Goal: Task Accomplishment & Management: Manage account settings

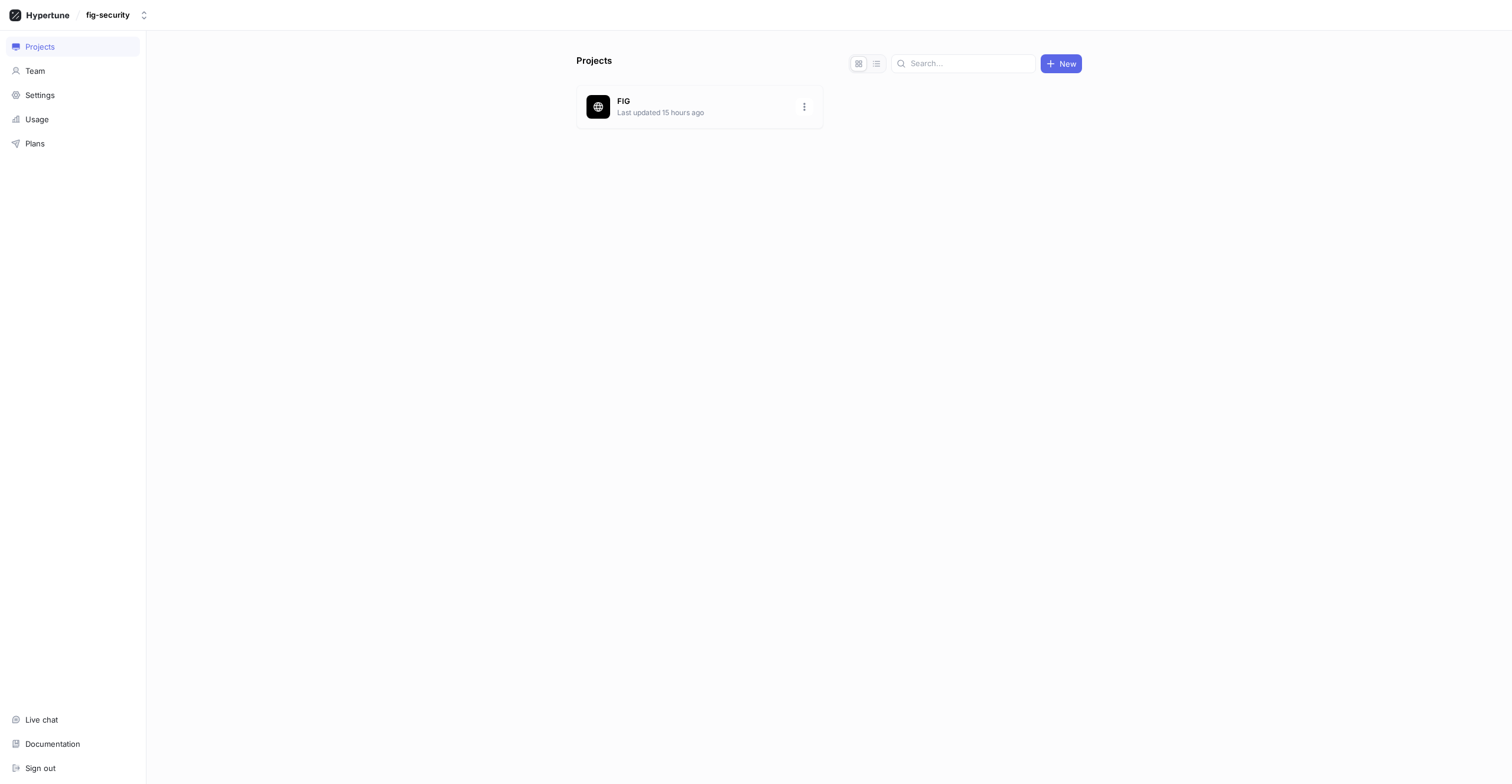
click at [637, 103] on p "FIG" at bounding box center [703, 102] width 171 height 12
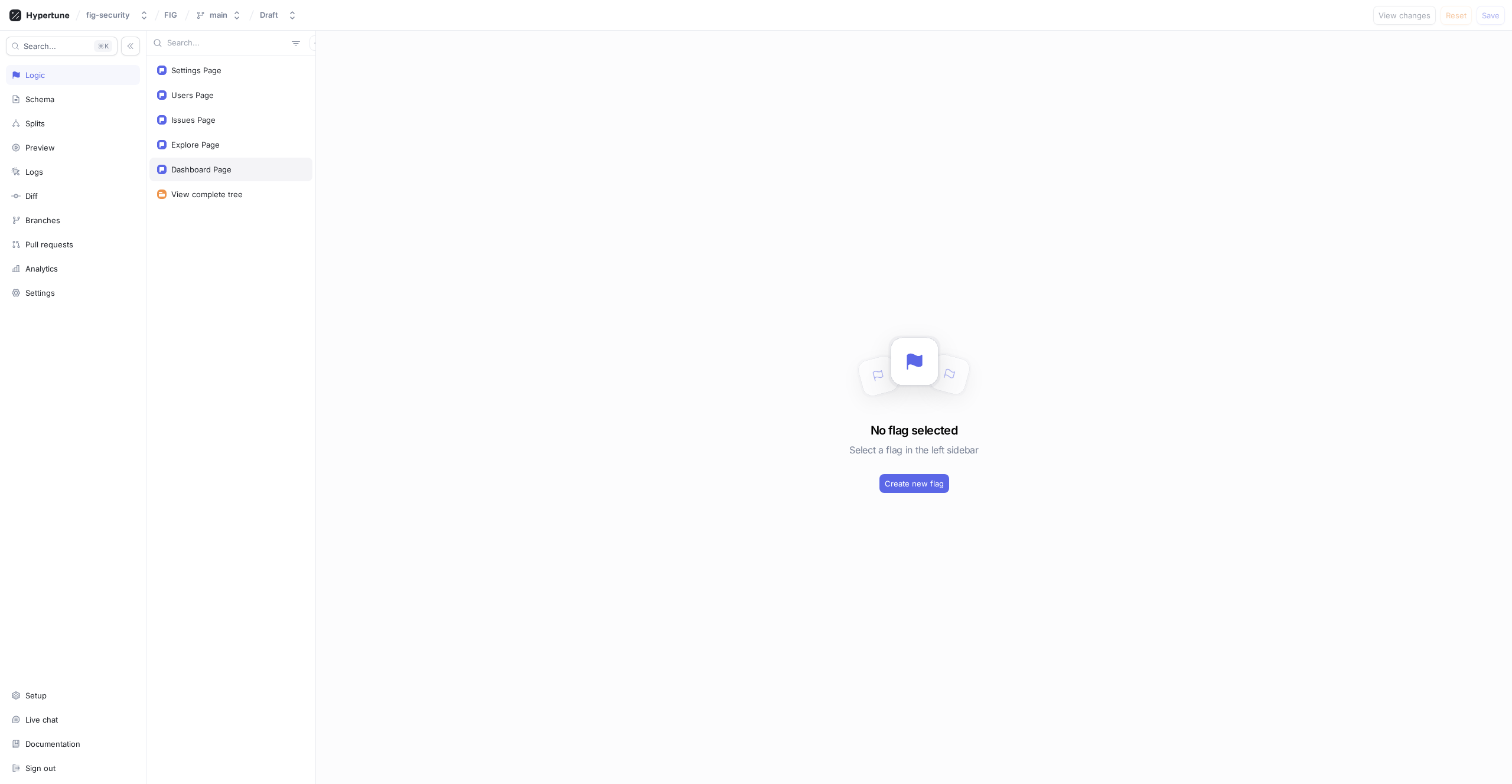
click at [186, 161] on div "Dashboard Page" at bounding box center [231, 169] width 163 height 23
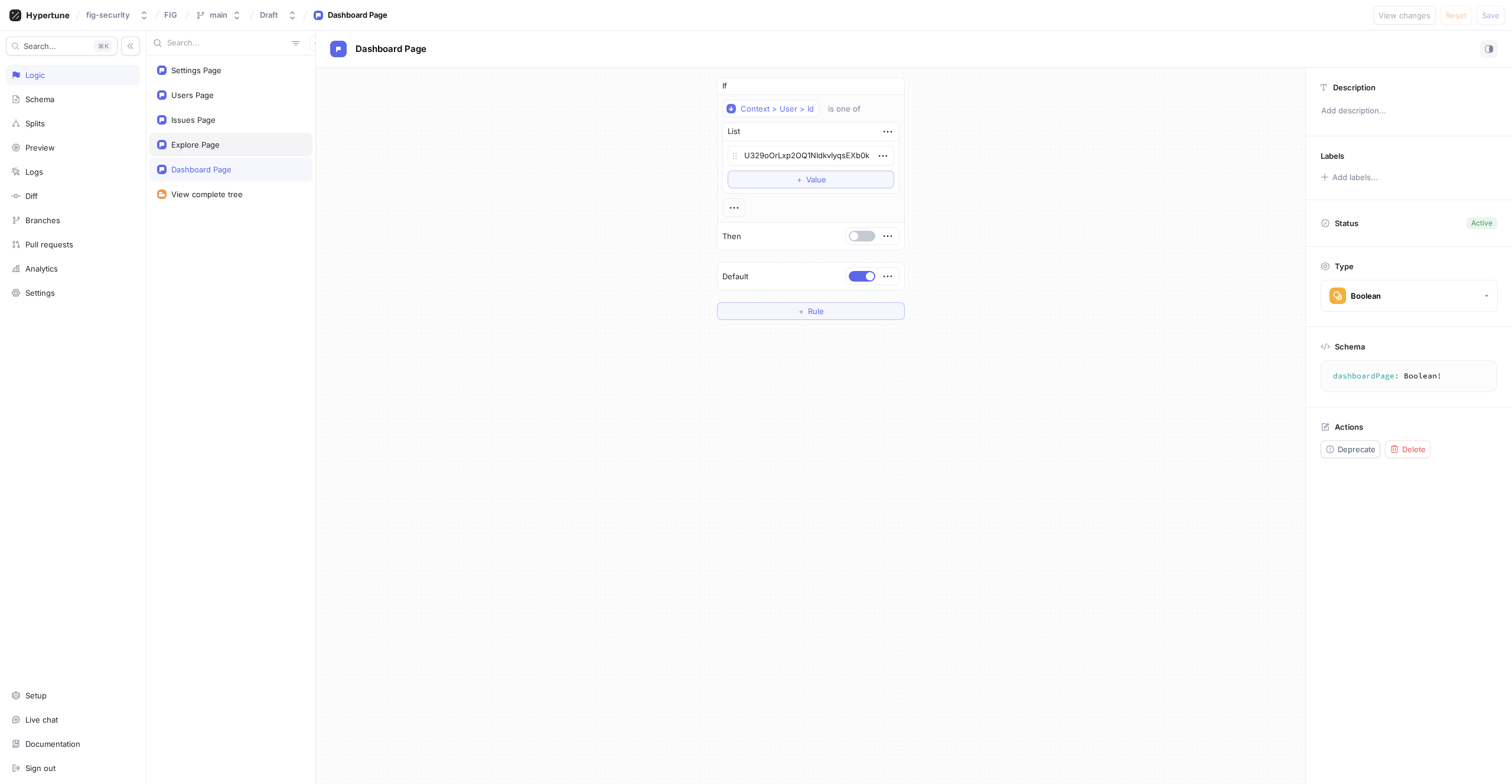
click at [189, 152] on div "Explore Page" at bounding box center [231, 144] width 163 height 23
type textarea "x"
type textarea "explorePage: Boolean!"
click at [194, 118] on div "Issues Page" at bounding box center [193, 120] width 44 height 10
type textarea "x"
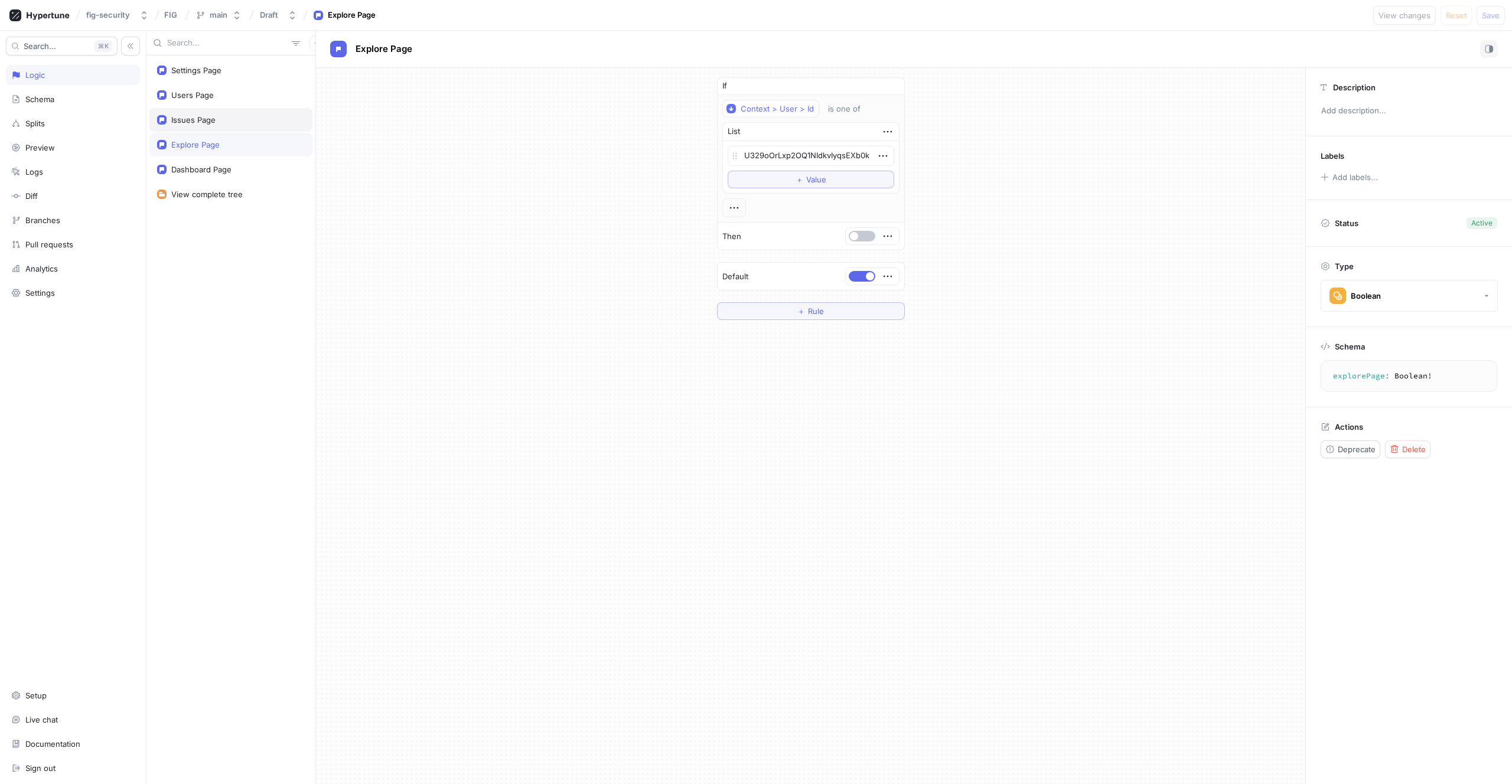
type textarea "issuesPage: Boolean!"
click at [198, 99] on div "Users Page" at bounding box center [192, 95] width 42 height 10
type textarea "x"
click at [201, 78] on div "Settings Page" at bounding box center [231, 70] width 163 height 23
type textarea "settingsPage: Boolean!"
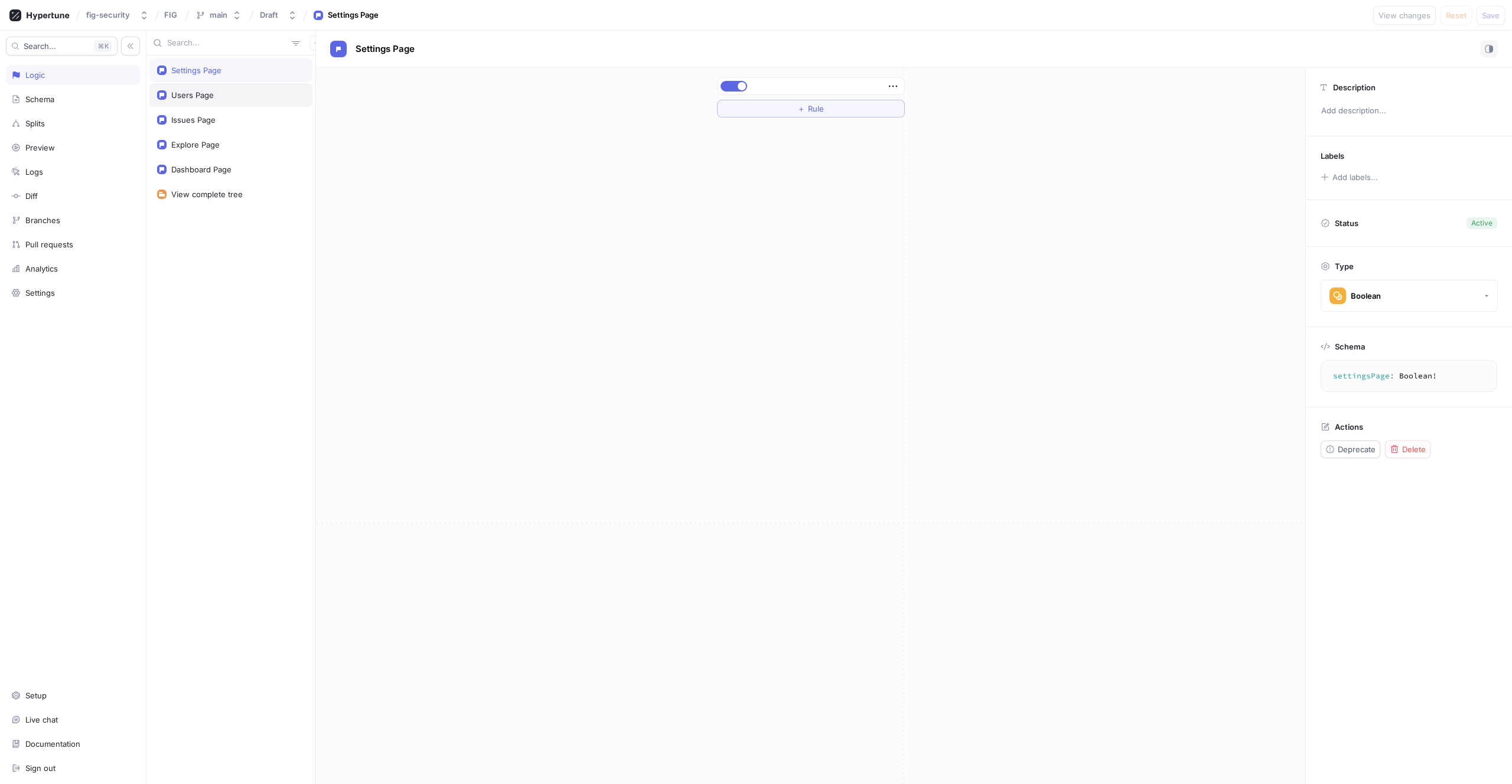
click at [233, 102] on div "Users Page" at bounding box center [231, 94] width 163 height 23
type textarea "x"
type textarea "usersPage: Boolean!"
click at [87, 169] on div "Logs" at bounding box center [73, 172] width 123 height 10
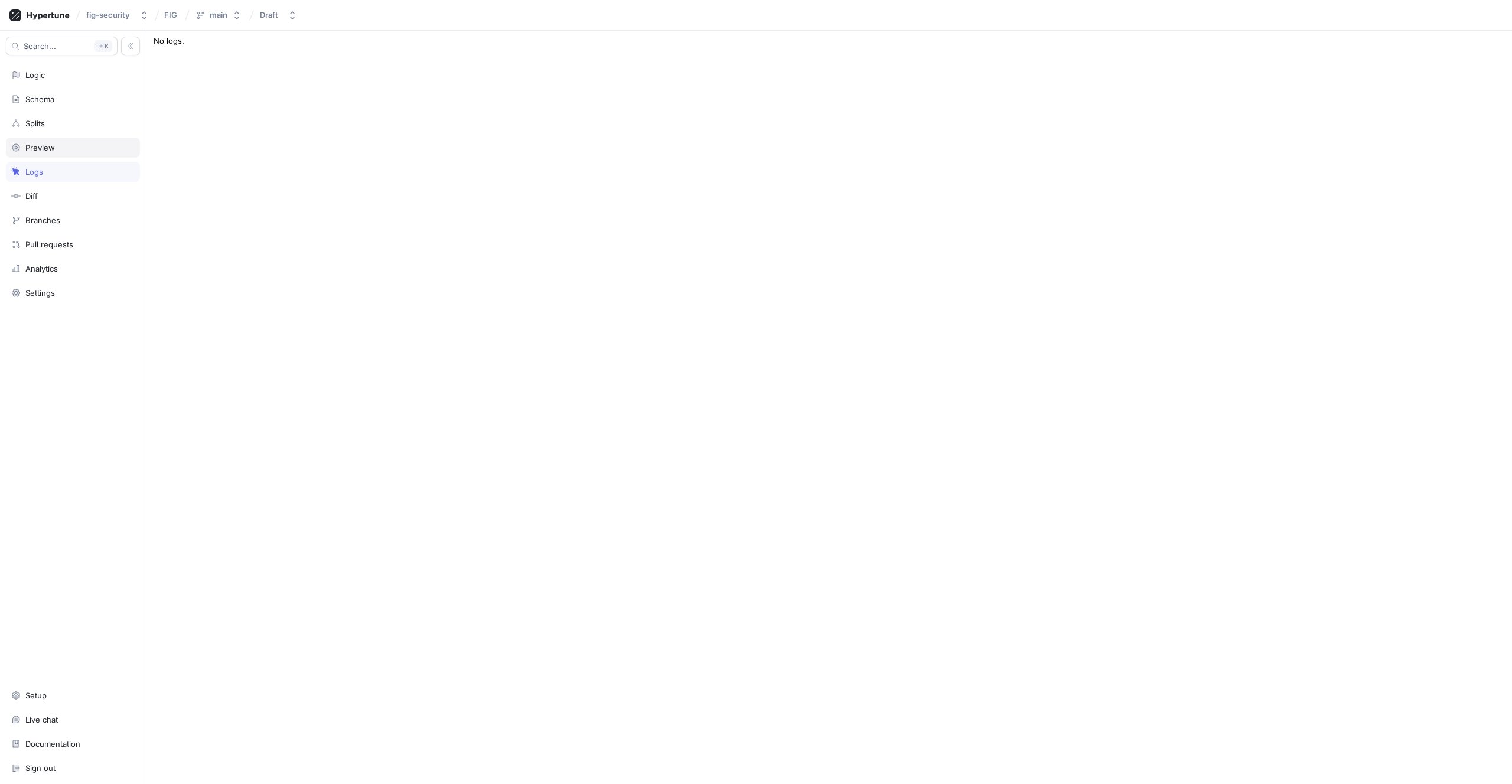
click at [53, 146] on div "Preview" at bounding box center [39, 148] width 29 height 10
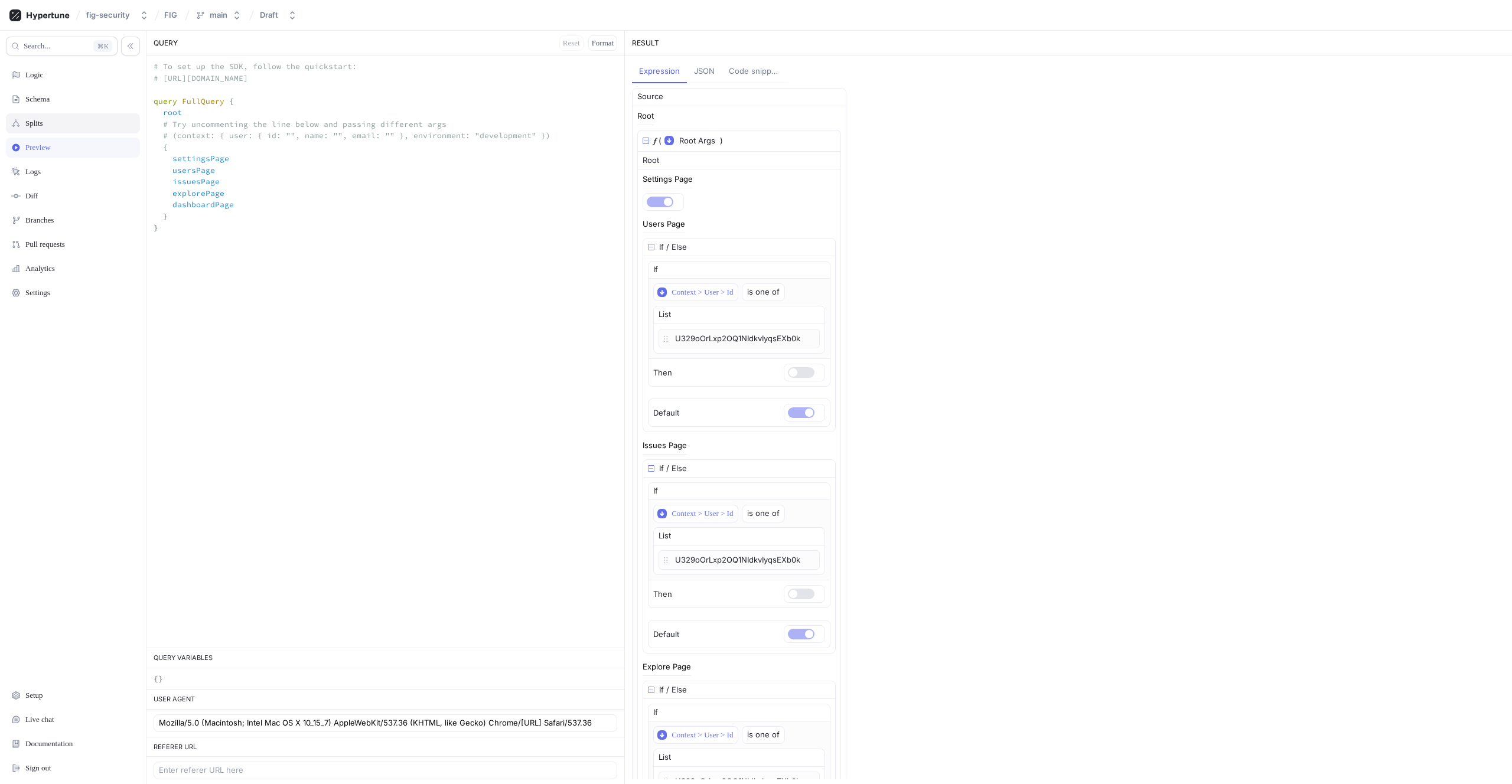
click at [68, 133] on div "Splits" at bounding box center [73, 124] width 134 height 20
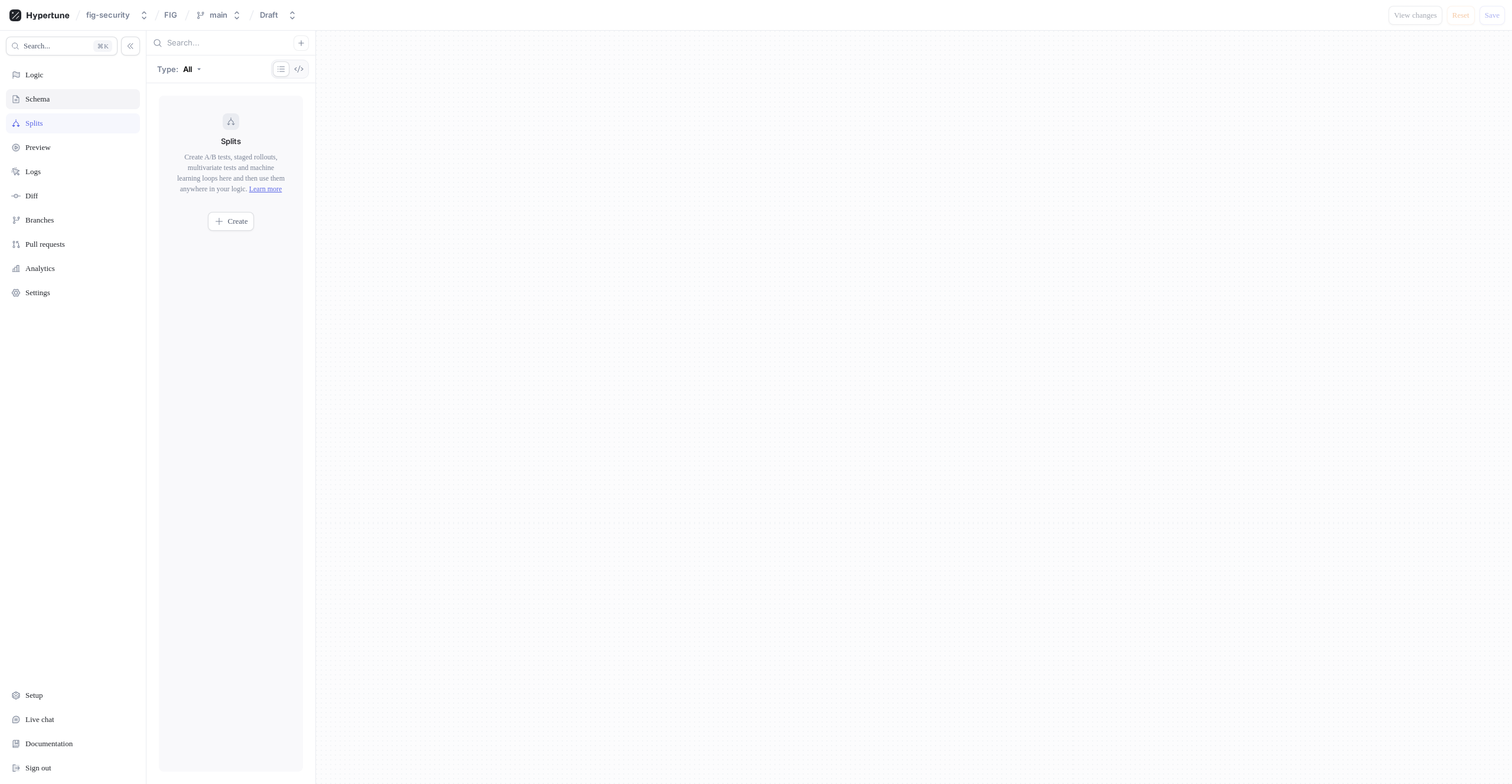
click at [76, 96] on div "Schema" at bounding box center [73, 99] width 123 height 10
click at [442, 134] on span "Next" at bounding box center [449, 135] width 15 height 7
click at [438, 157] on div "Next" at bounding box center [392, 169] width 117 height 23
click at [438, 169] on span "Next" at bounding box center [438, 170] width 15 height 7
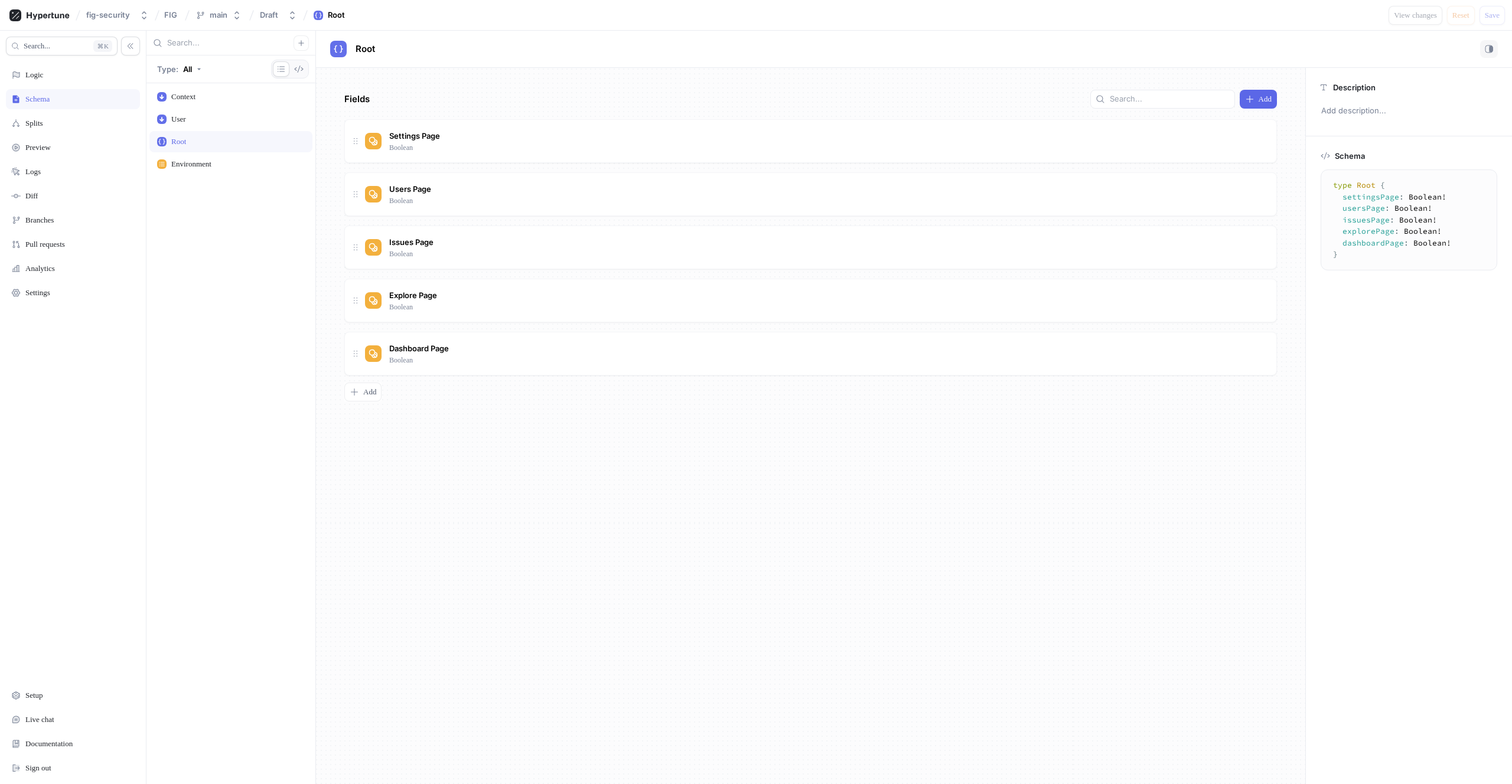
click at [438, 169] on div "Settings Page Boolean Users Page Boolean Issues Page Boolean Explore Page Boole…" at bounding box center [810, 247] width 932 height 257
click at [56, 79] on div "Logic" at bounding box center [73, 75] width 123 height 10
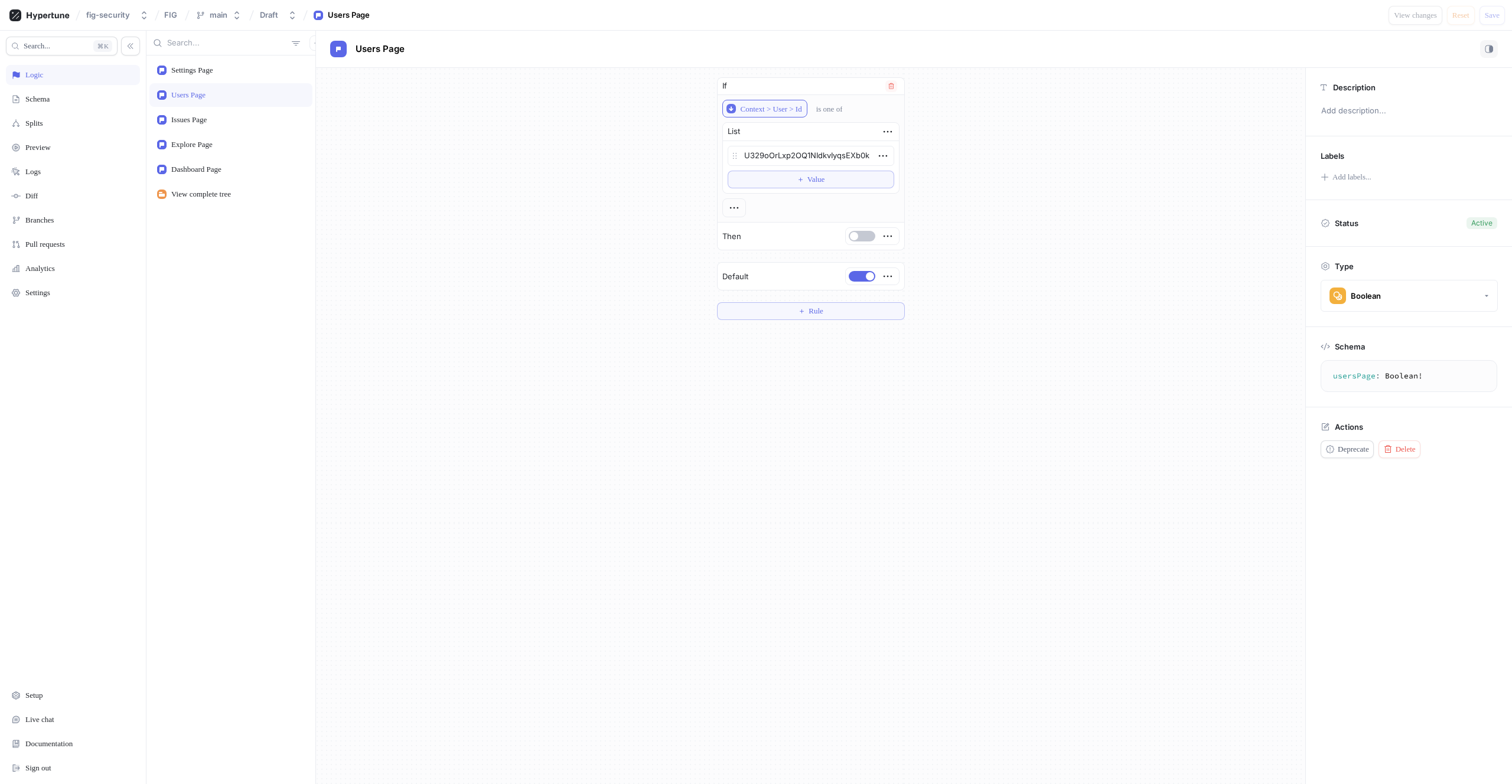
click at [787, 108] on div "Context > User > Id" at bounding box center [771, 109] width 62 height 10
click at [539, 220] on div "If Context > User > Id is one of List U329oOrLxp2OQ1NIdkvIyqsEXb0k To pick up a…" at bounding box center [810, 199] width 989 height 261
click at [763, 101] on button "Context > User > Id" at bounding box center [765, 109] width 85 height 18
click at [36, 107] on div "Schema" at bounding box center [73, 99] width 134 height 20
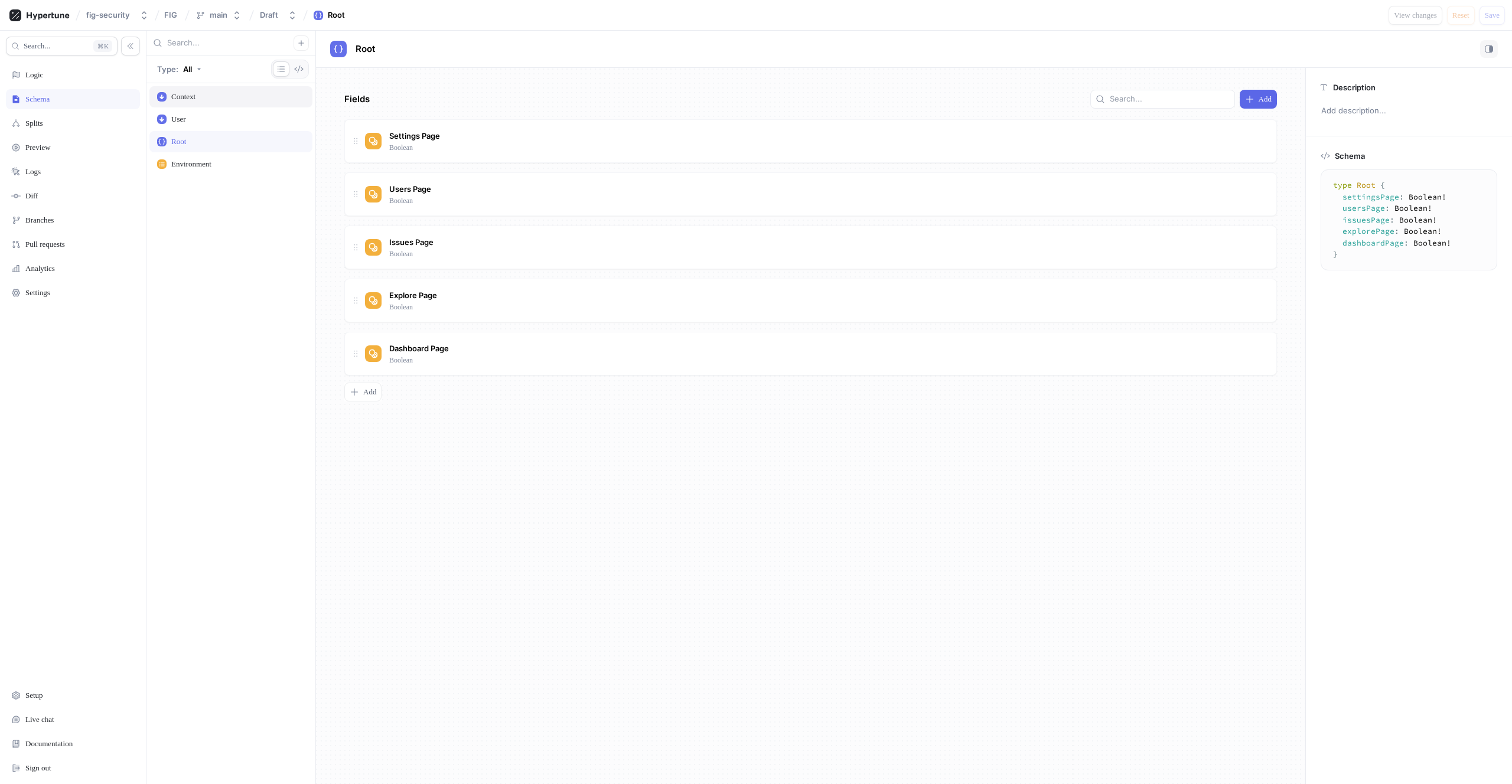
click at [252, 96] on div "Context" at bounding box center [231, 97] width 148 height 10
type textarea "x"
type textarea "input Context { user: User! environment: Environment! }"
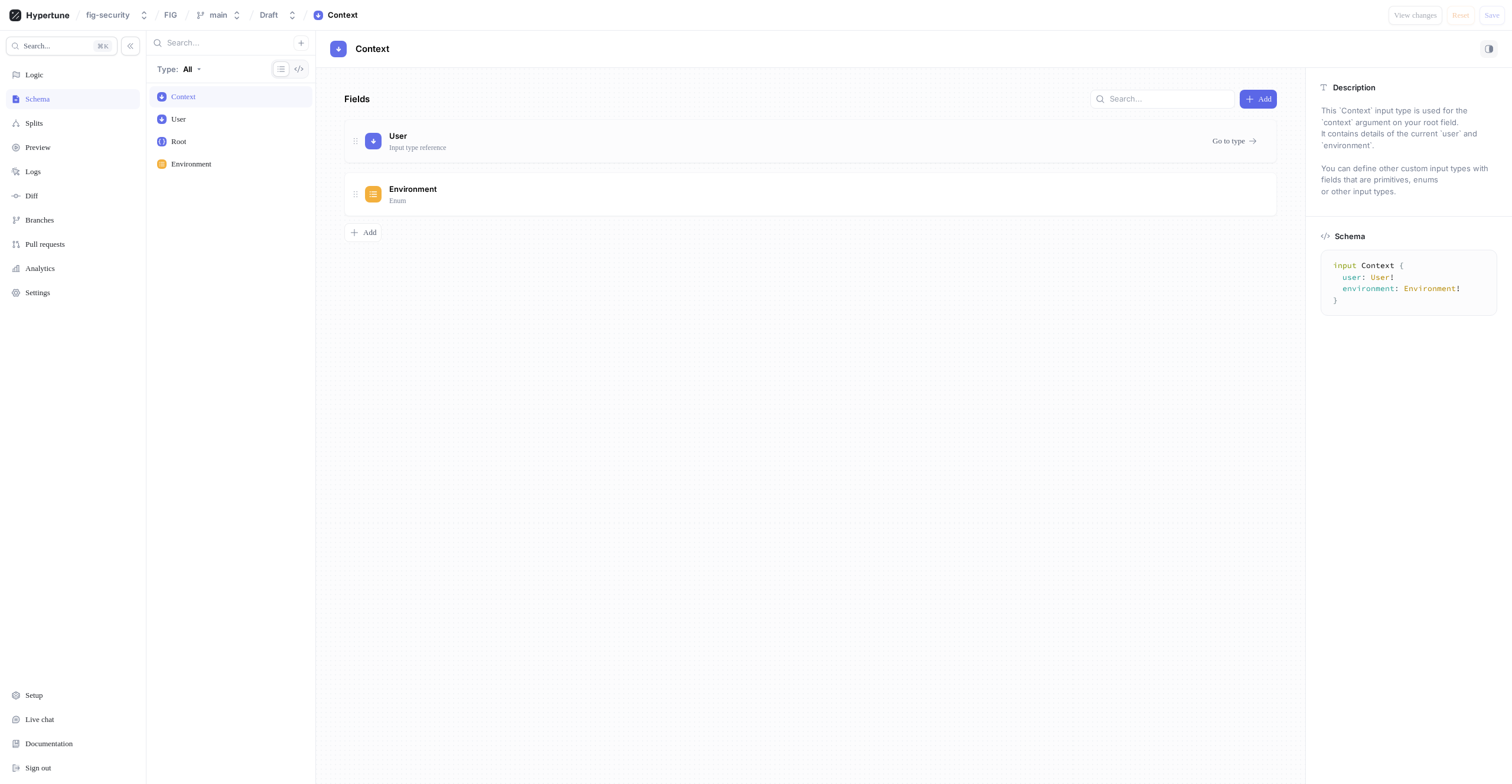
click at [417, 141] on div "User Input type reference" at bounding box center [417, 140] width 62 height 25
click at [937, 154] on div "User Input type reference Go to type" at bounding box center [810, 141] width 932 height 44
click at [1224, 142] on span "Go to type" at bounding box center [1228, 141] width 32 height 7
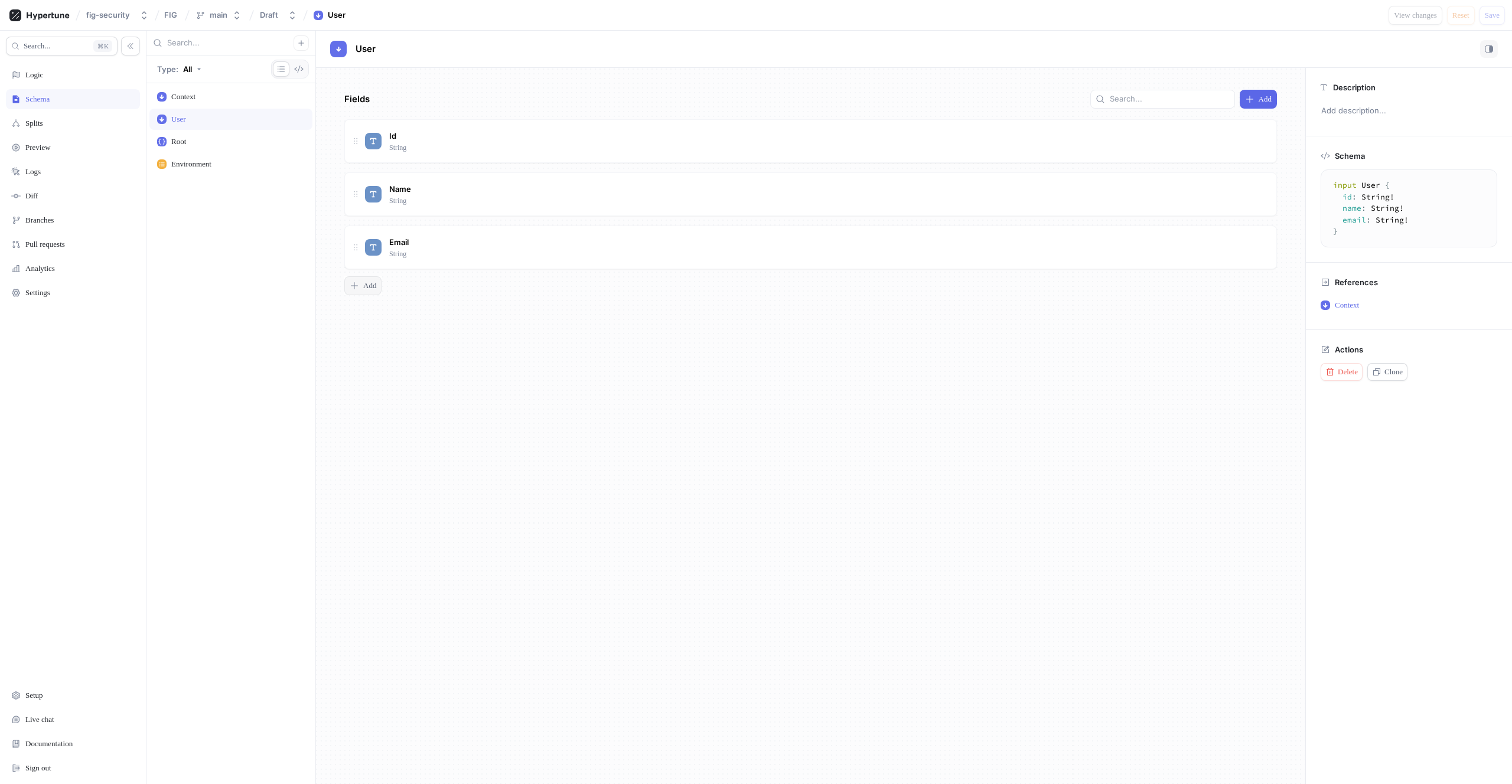
click at [372, 283] on span "Add" at bounding box center [370, 286] width 13 height 7
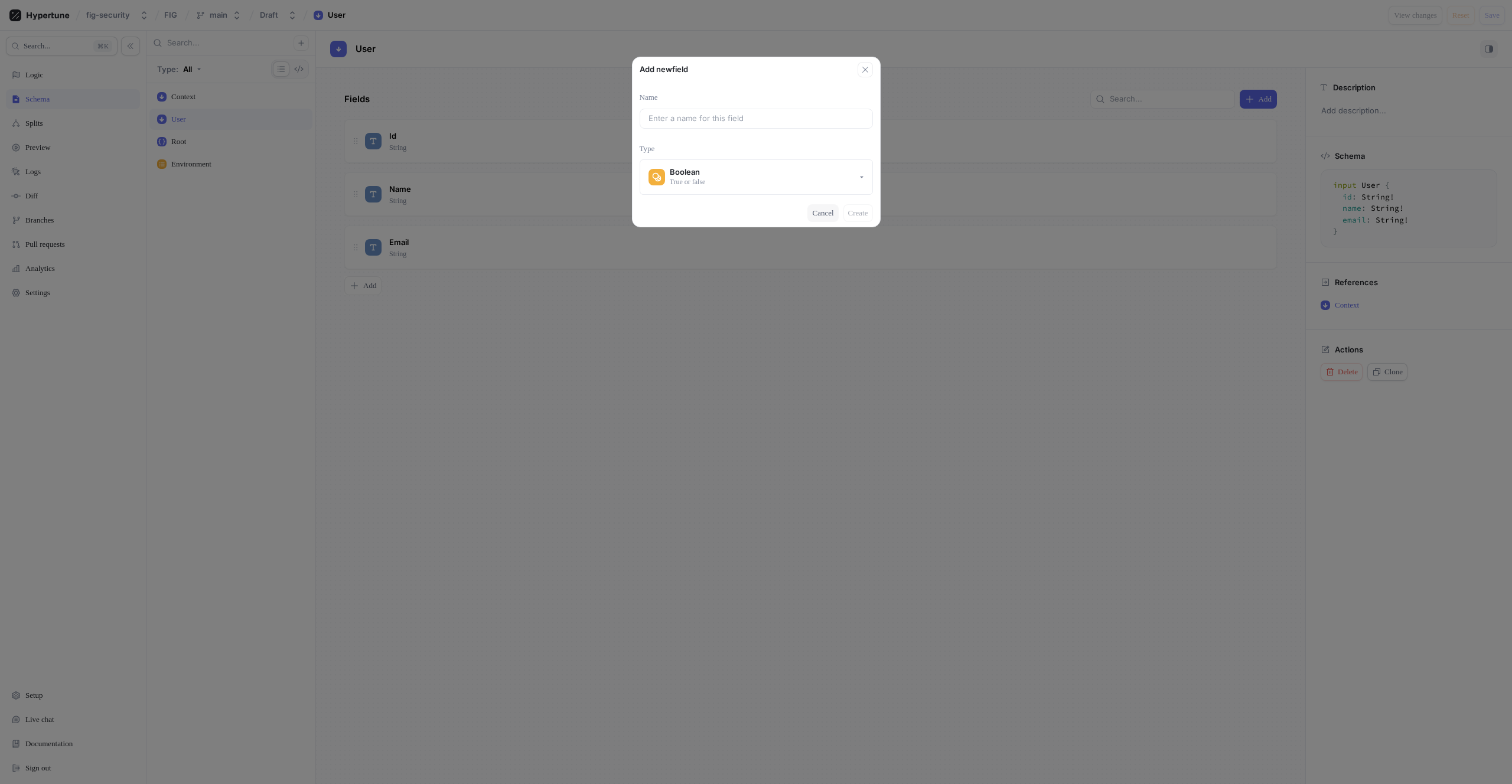
click at [822, 213] on span "Cancel" at bounding box center [823, 213] width 22 height 7
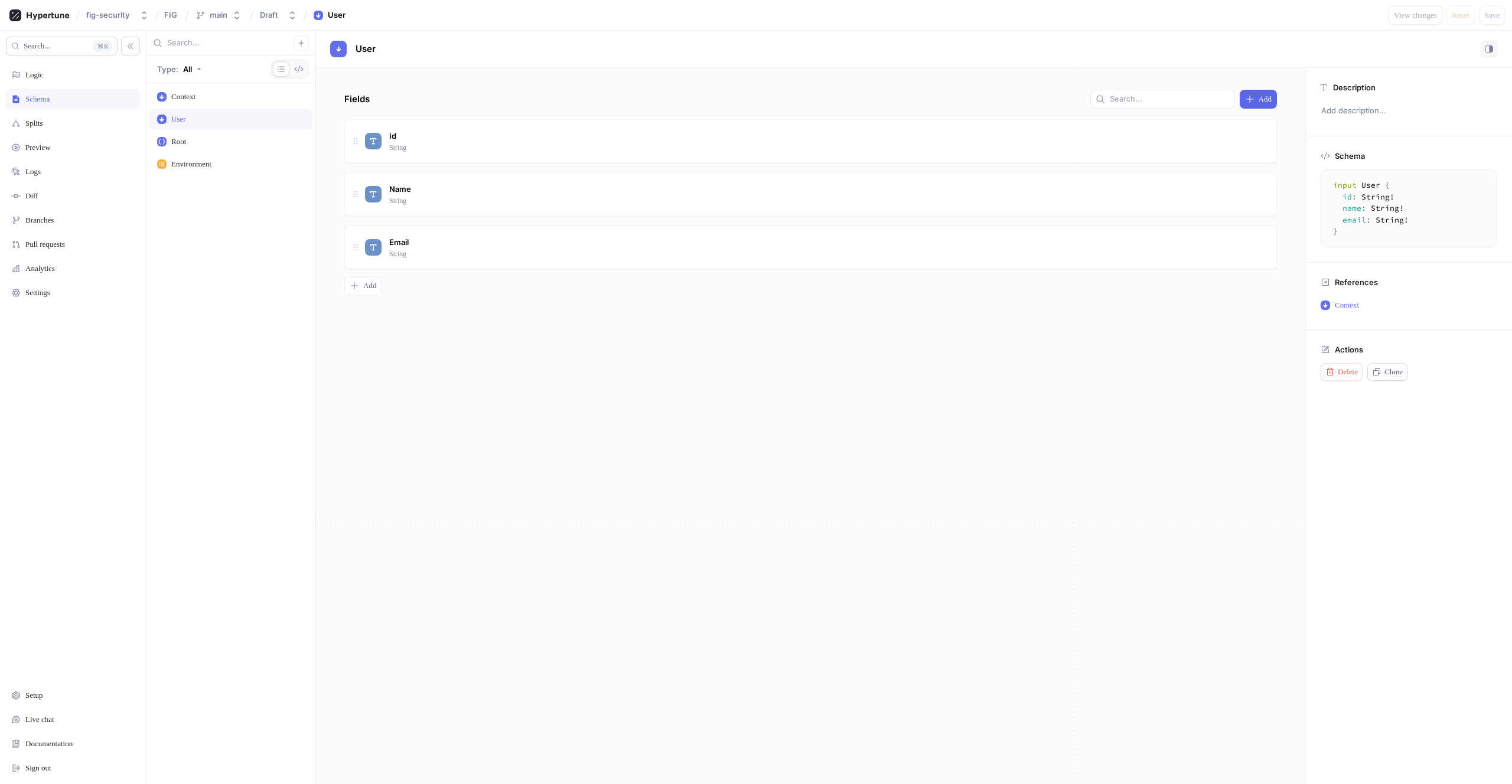
click at [776, 344] on div "Fields Add Id String Name String Email String To pick up a draggable item, pres…" at bounding box center [810, 426] width 989 height 716
click at [47, 86] on div "Search... K Logic Schema Splits Preview Logs Diff Branches Pull requests Analyt…" at bounding box center [73, 407] width 147 height 754
click at [52, 71] on div "Logic" at bounding box center [73, 75] width 123 height 10
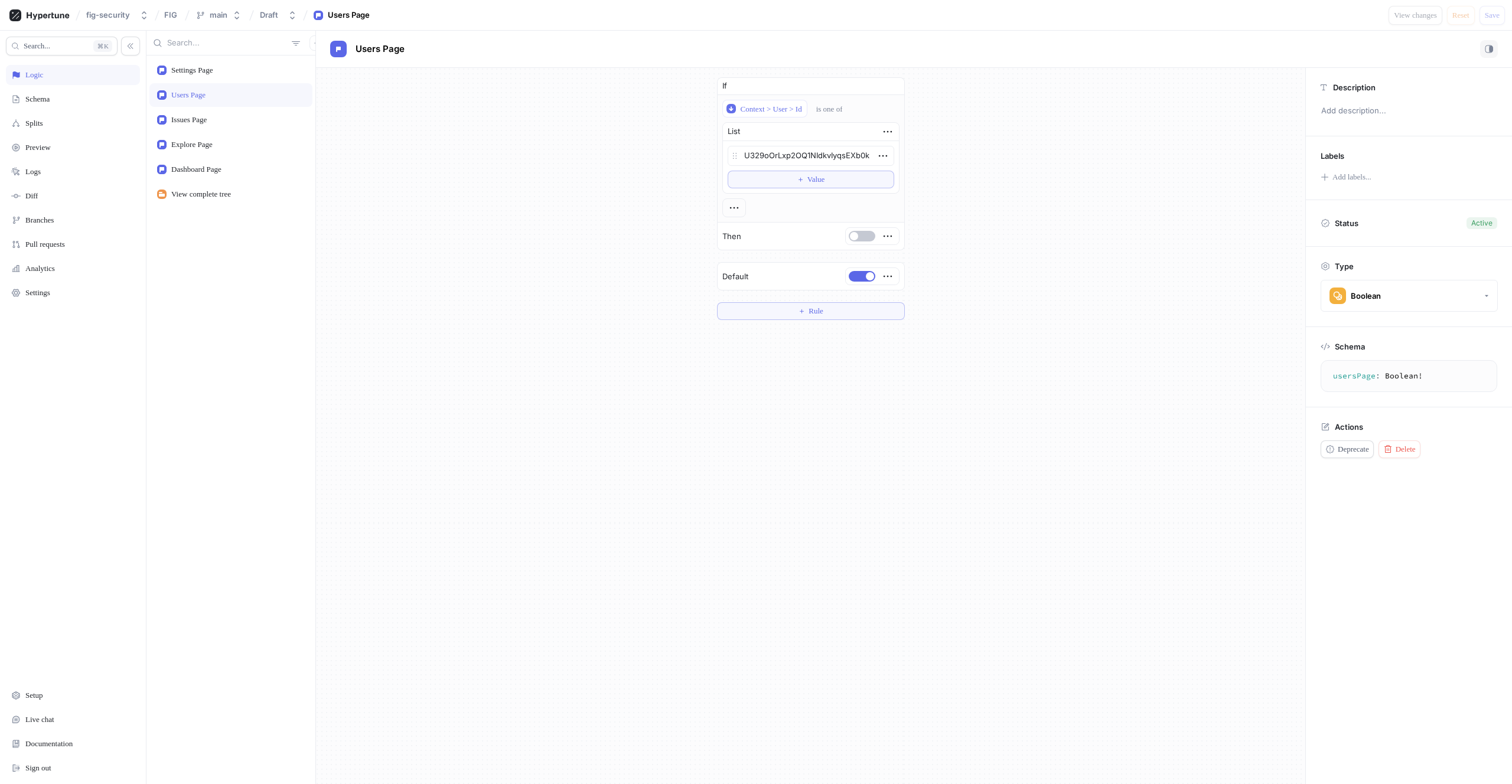
click at [188, 93] on div "Users Page" at bounding box center [188, 95] width 34 height 10
click at [813, 176] on span "Value" at bounding box center [816, 179] width 18 height 7
type textarea "x"
type textarea "U32BfcuZ7Xn2oTKa1C8XGVTzXUV0"
click at [207, 117] on div "Issues Page" at bounding box center [188, 120] width 35 height 10
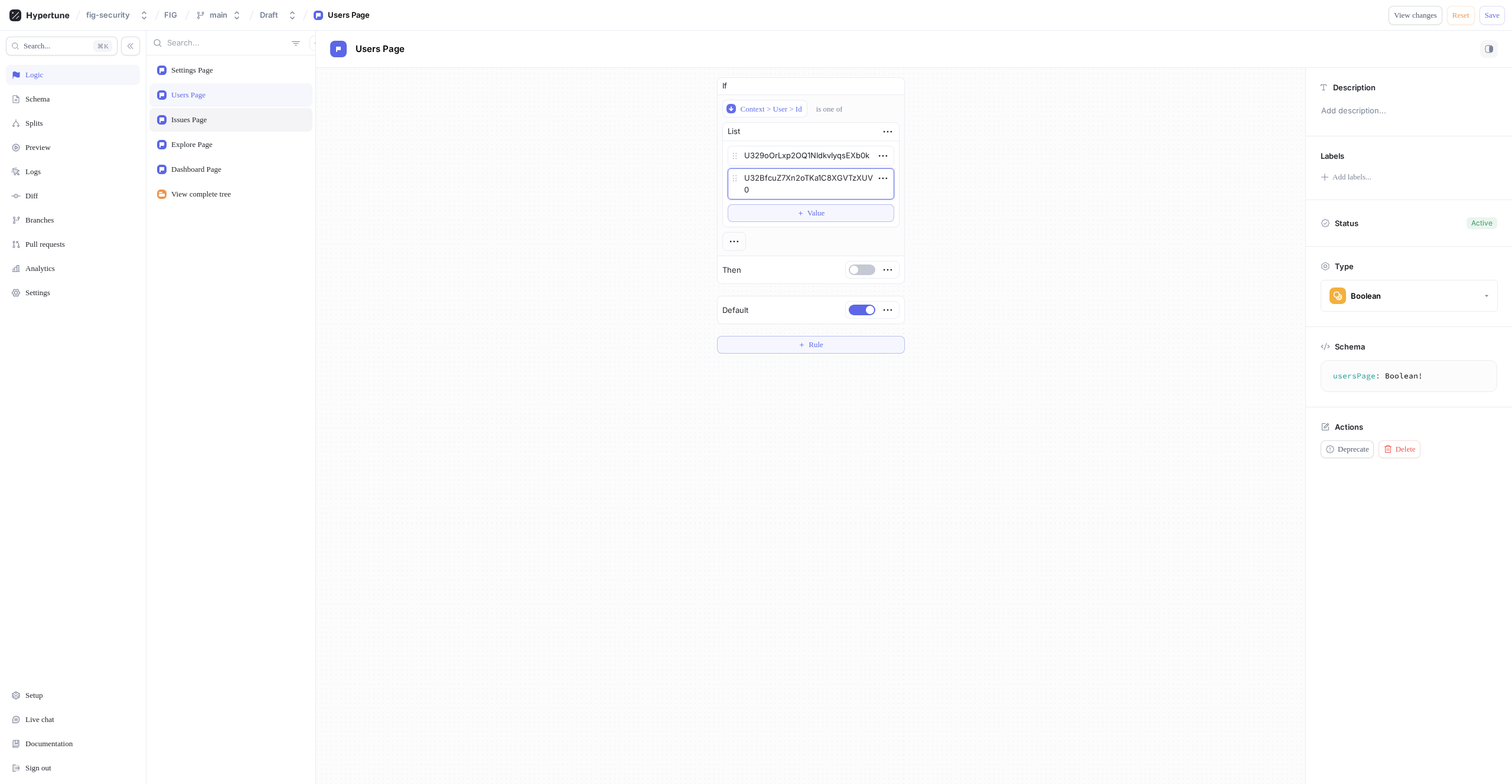
type textarea "x"
type textarea "issuesPage: Boolean!"
click at [770, 176] on button "＋ Value" at bounding box center [810, 179] width 166 height 18
type textarea "x"
type textarea "U32BfcuZ7Xn2oTKa1C8XGVTzXUV0"
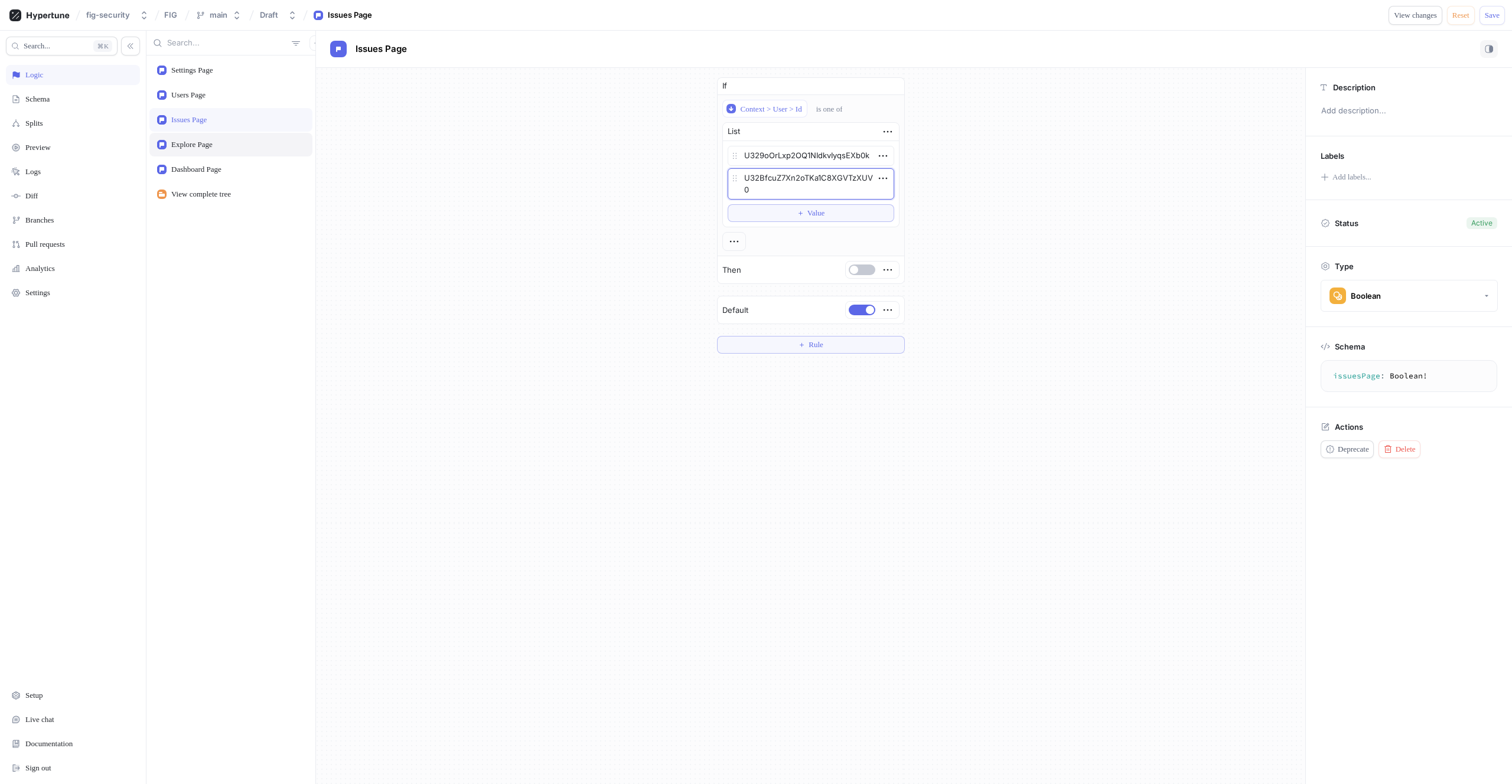
click at [200, 151] on div "Explore Page" at bounding box center [231, 144] width 163 height 23
type textarea "x"
type textarea "explorePage: Boolean!"
click at [792, 184] on button "＋ Value" at bounding box center [810, 179] width 166 height 18
type textarea "x"
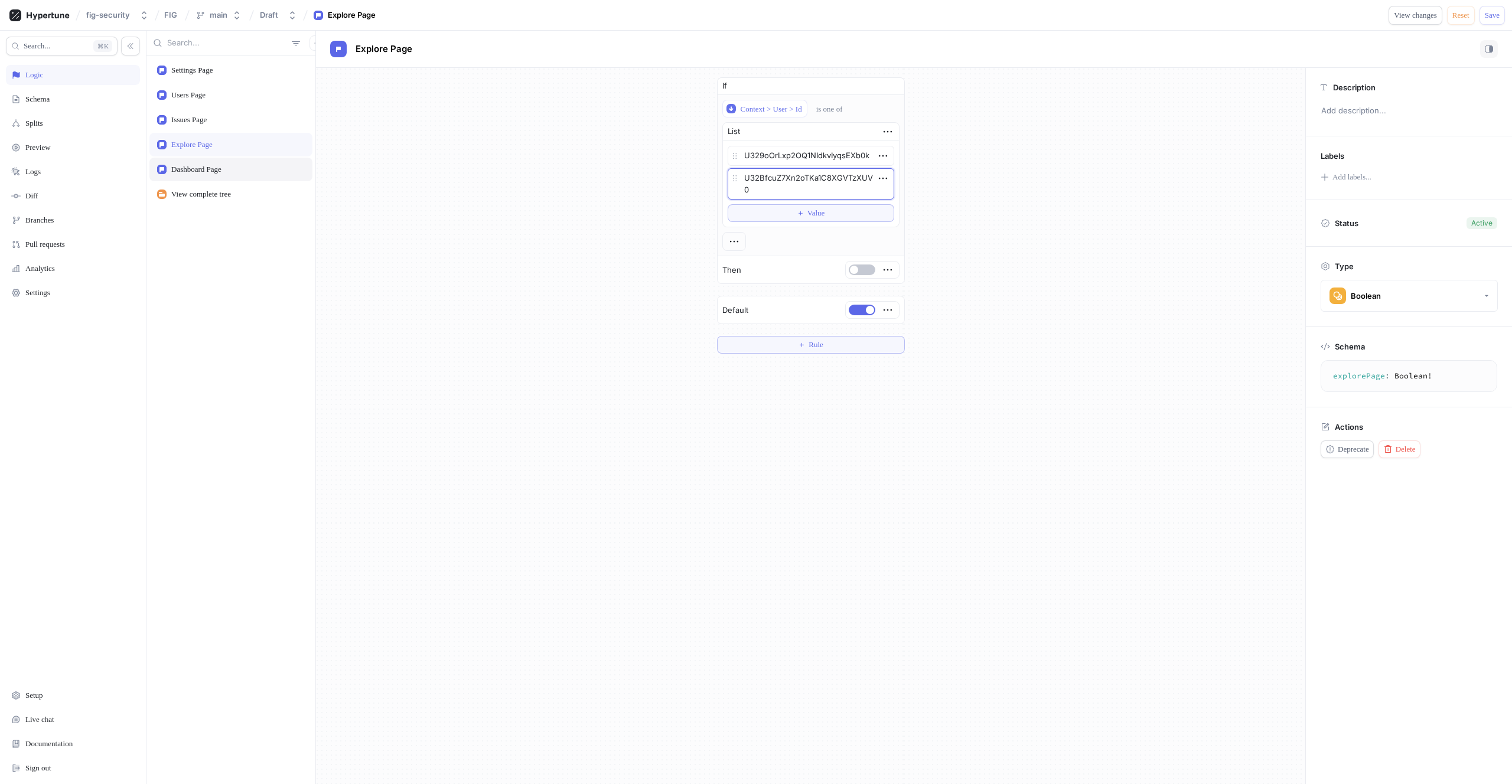
type textarea "U32BfcuZ7Xn2oTKa1C8XGVTzXUV0"
click at [256, 172] on div "Dashboard Page" at bounding box center [231, 169] width 148 height 10
type textarea "x"
type textarea "dashboardPage: Boolean!"
click at [752, 184] on button "＋ Value" at bounding box center [810, 179] width 166 height 18
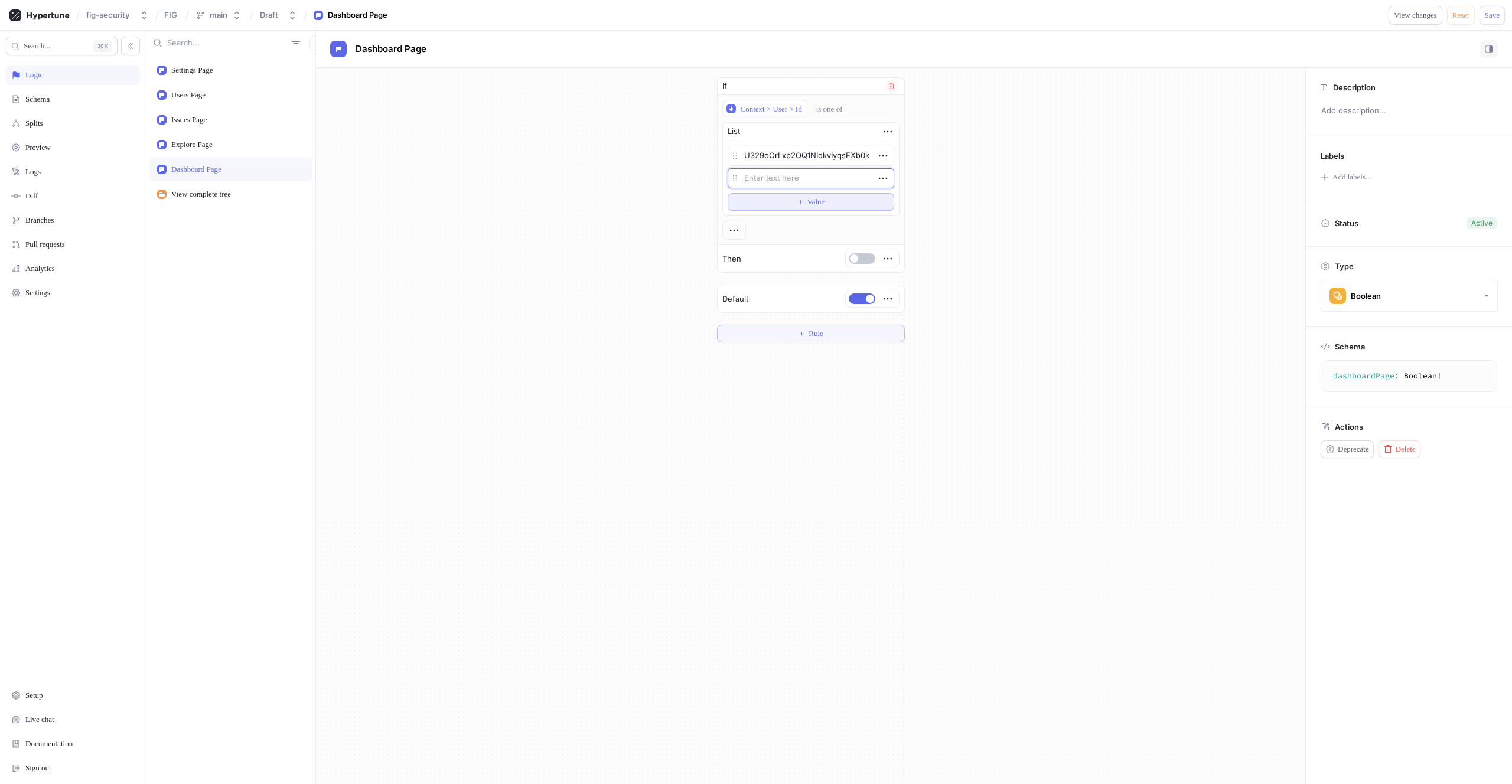
type textarea "x"
type textarea "U32BfcuZ7Xn2oTKa1C8XGVTzXUV0"
click at [1495, 16] on span "Save" at bounding box center [1492, 16] width 15 height 7
click at [195, 91] on div "Users Page" at bounding box center [188, 95] width 34 height 10
type textarea "x"
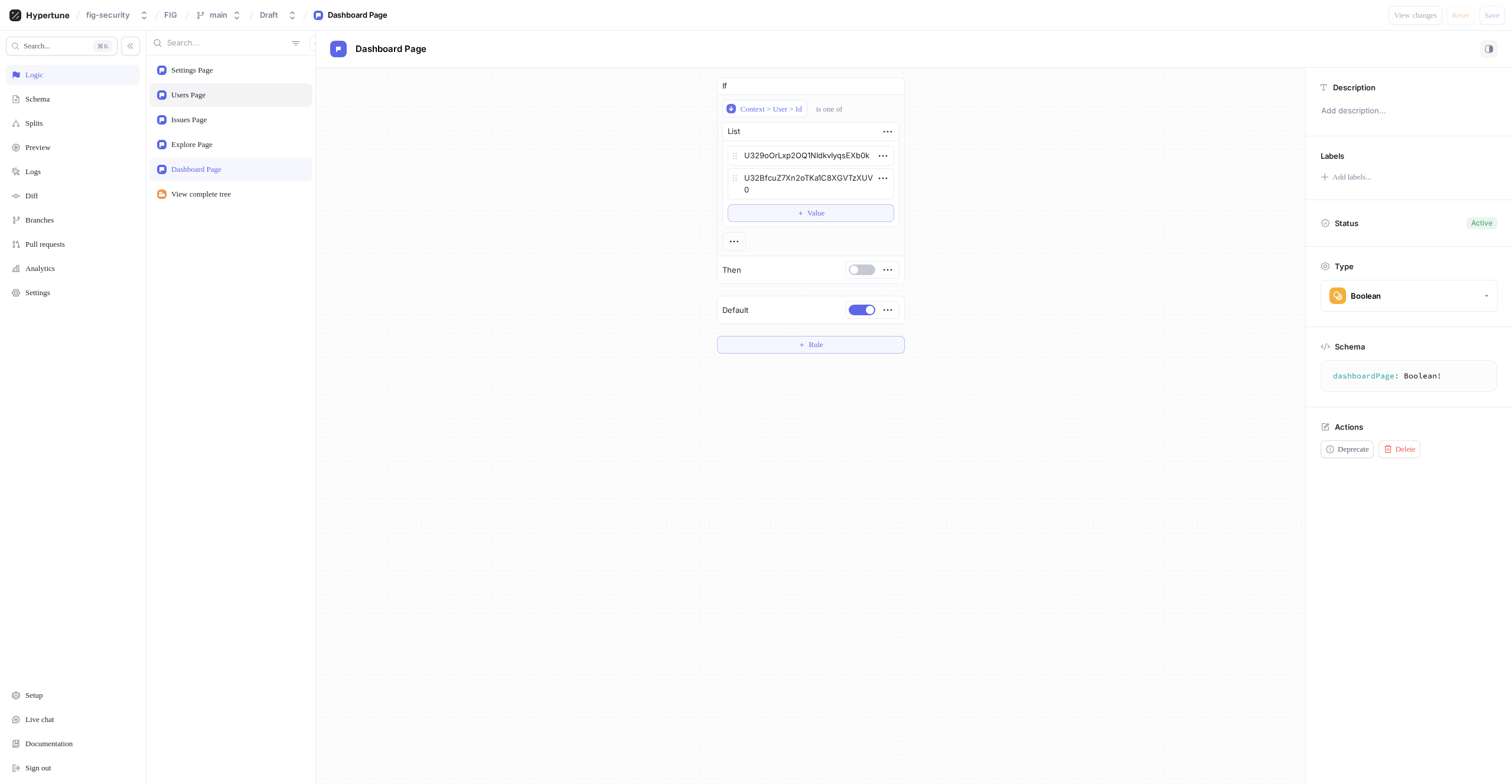
type textarea "usersPage: Boolean!"
click at [197, 122] on div "Issues Page" at bounding box center [188, 120] width 35 height 10
type textarea "x"
type textarea "issuesPage: Boolean!"
click at [200, 137] on div "Explore Page" at bounding box center [231, 144] width 163 height 23
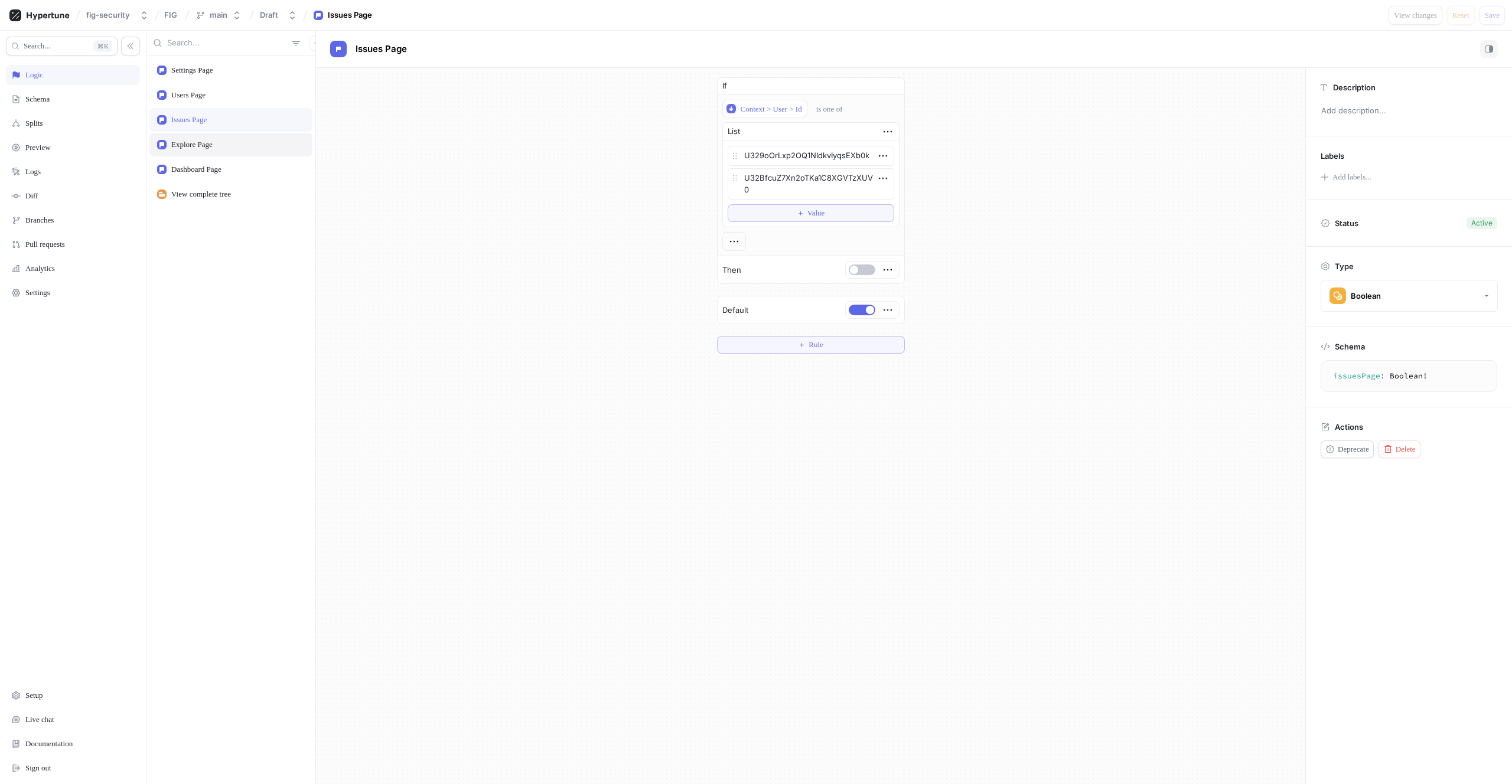
type textarea "x"
type textarea "explorePage: Boolean!"
click at [202, 161] on div "Dashboard Page" at bounding box center [231, 169] width 163 height 23
type textarea "x"
type textarea "dashboardPage: Boolean!"
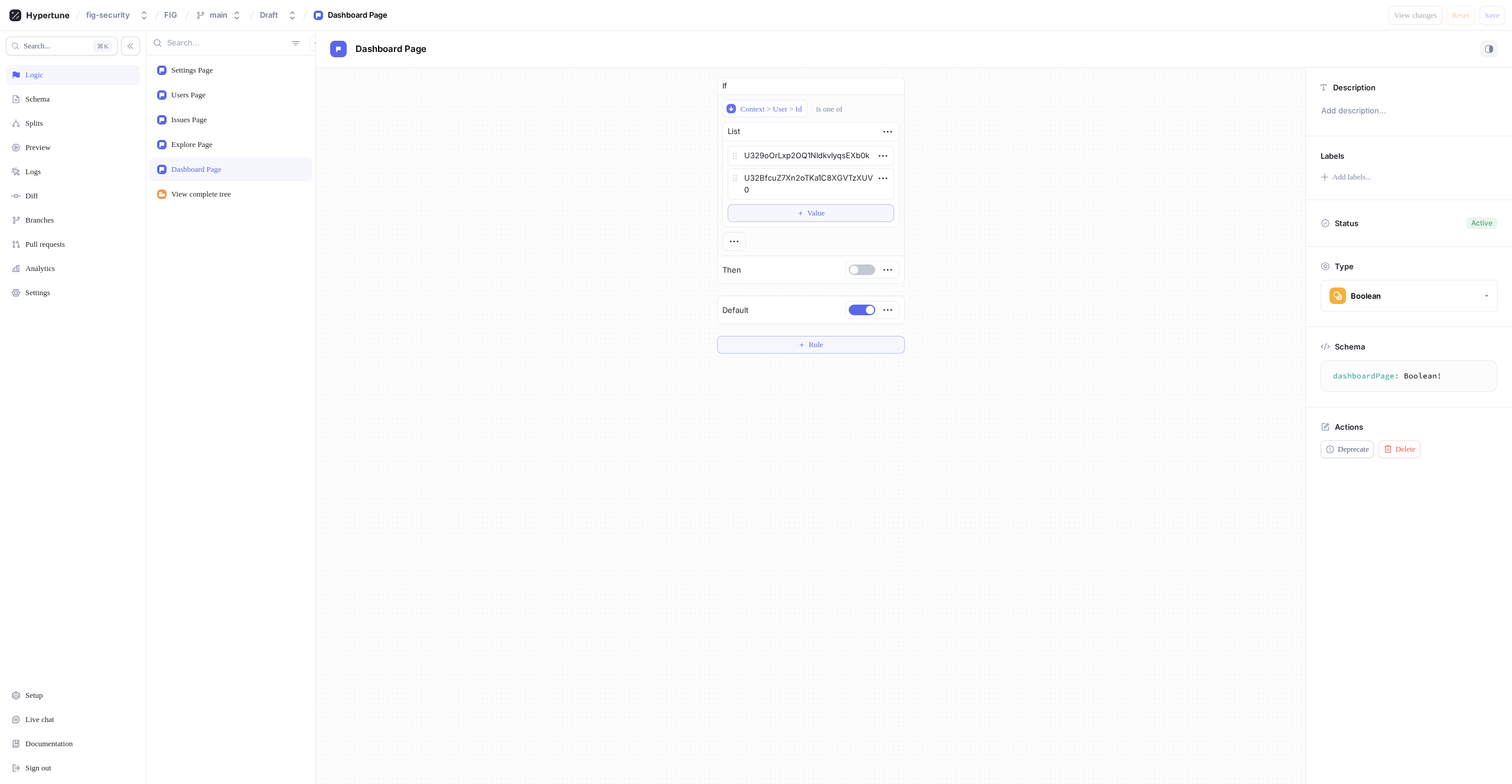
type textarea "x"
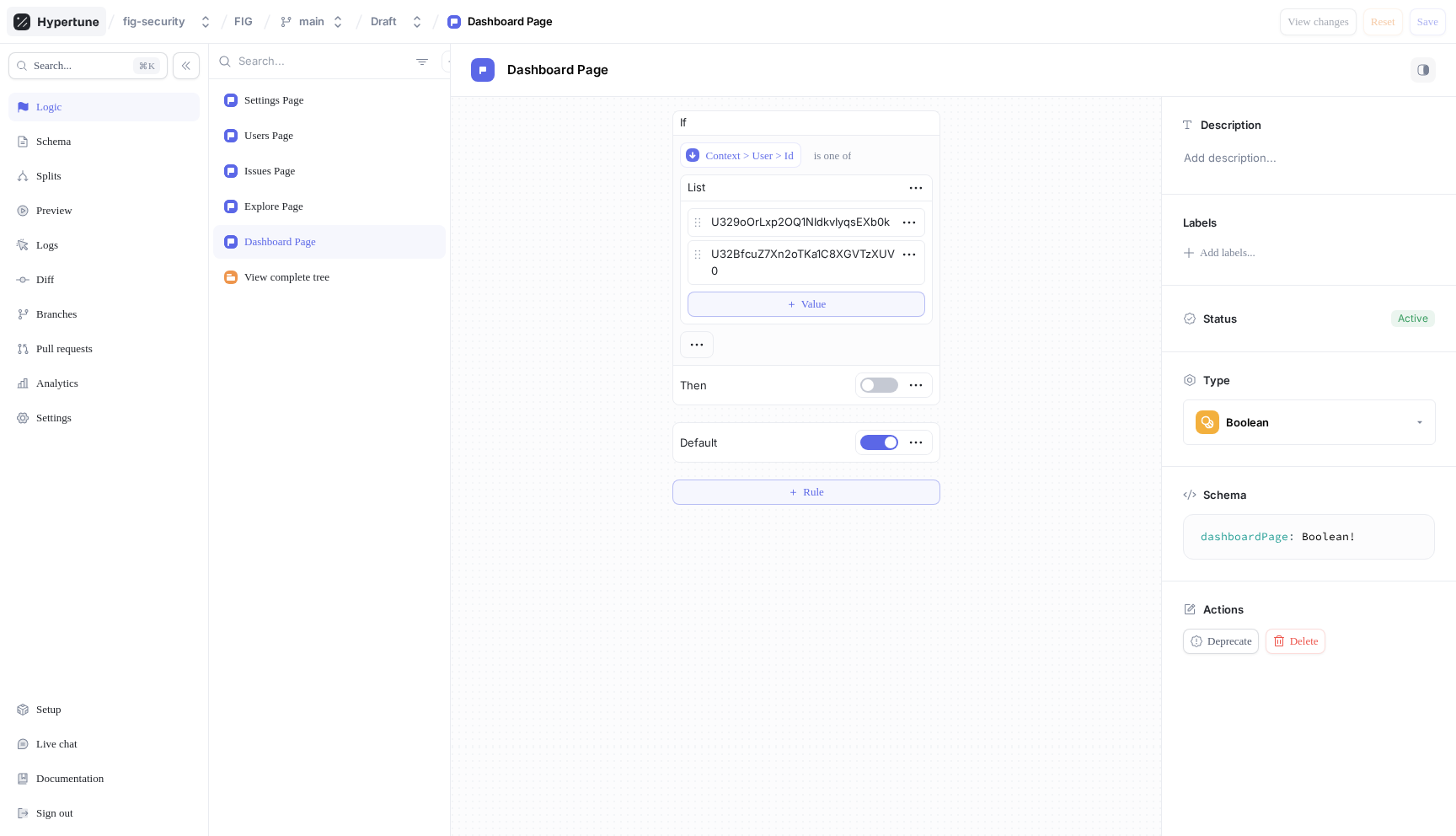
click at [61, 26] on icon at bounding box center [56, 22] width 86 height 17
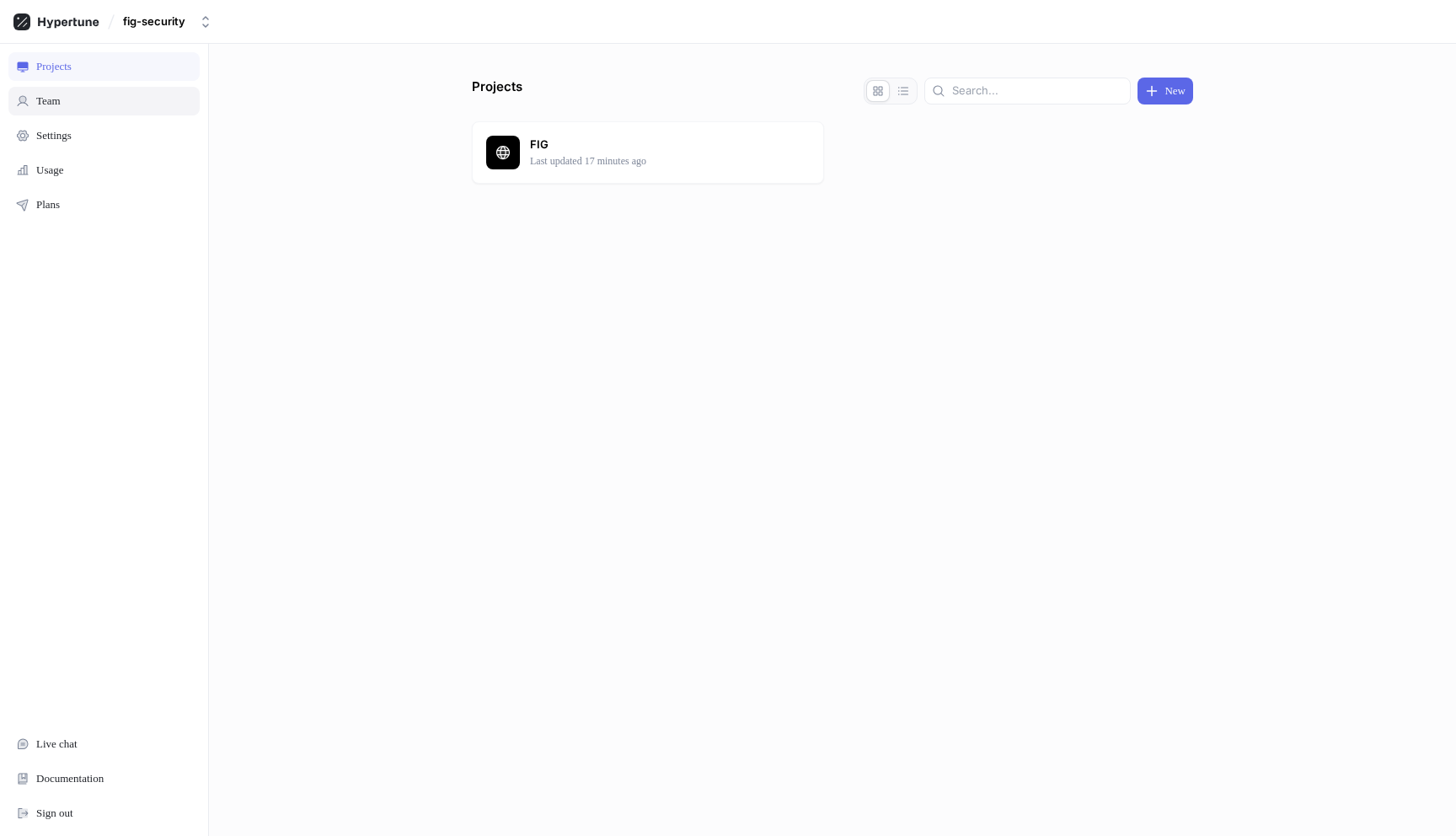
click at [114, 98] on div "Team" at bounding box center [104, 102] width 176 height 14
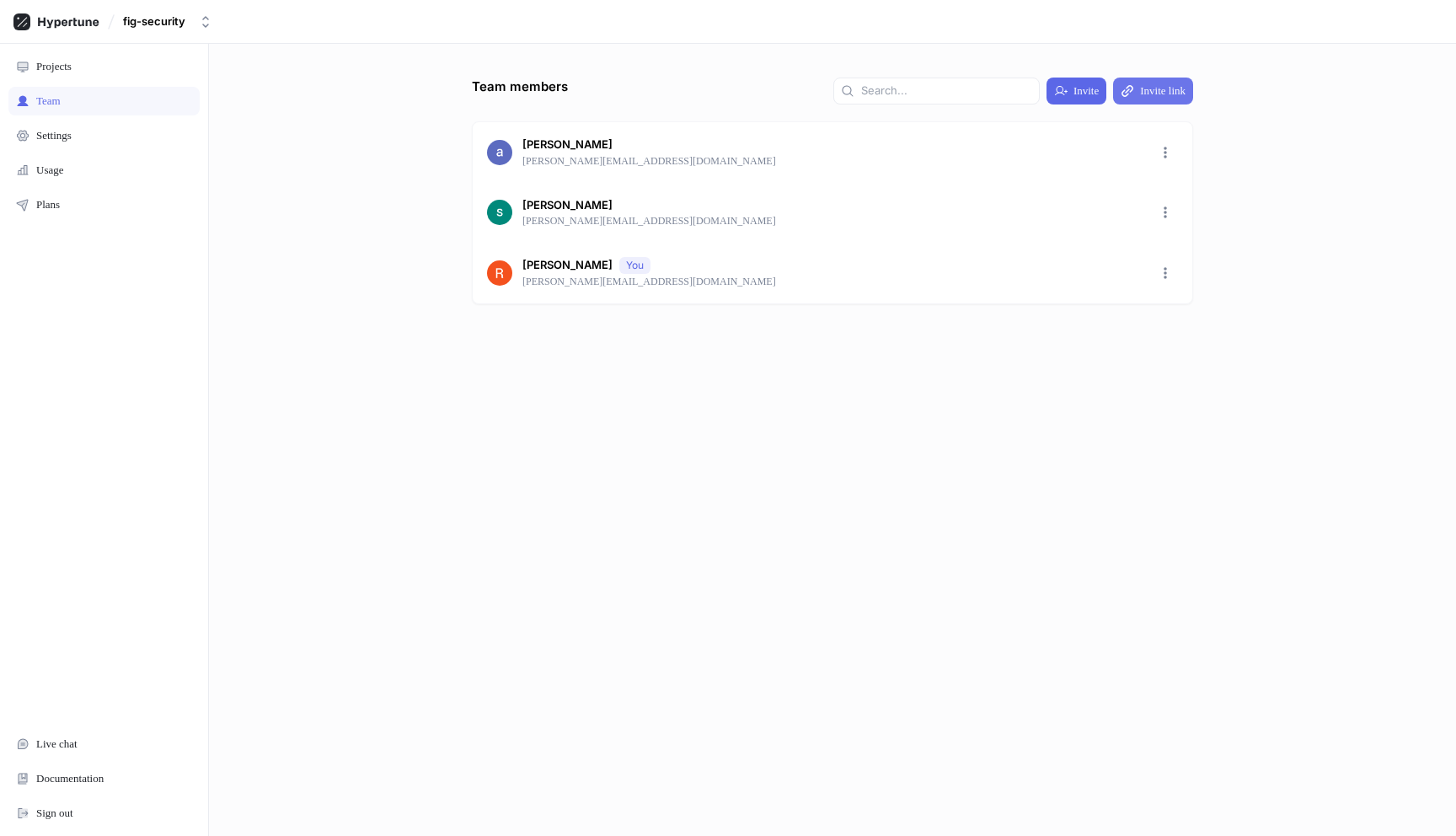
click at [1137, 100] on button "Invite link" at bounding box center [1153, 91] width 80 height 27
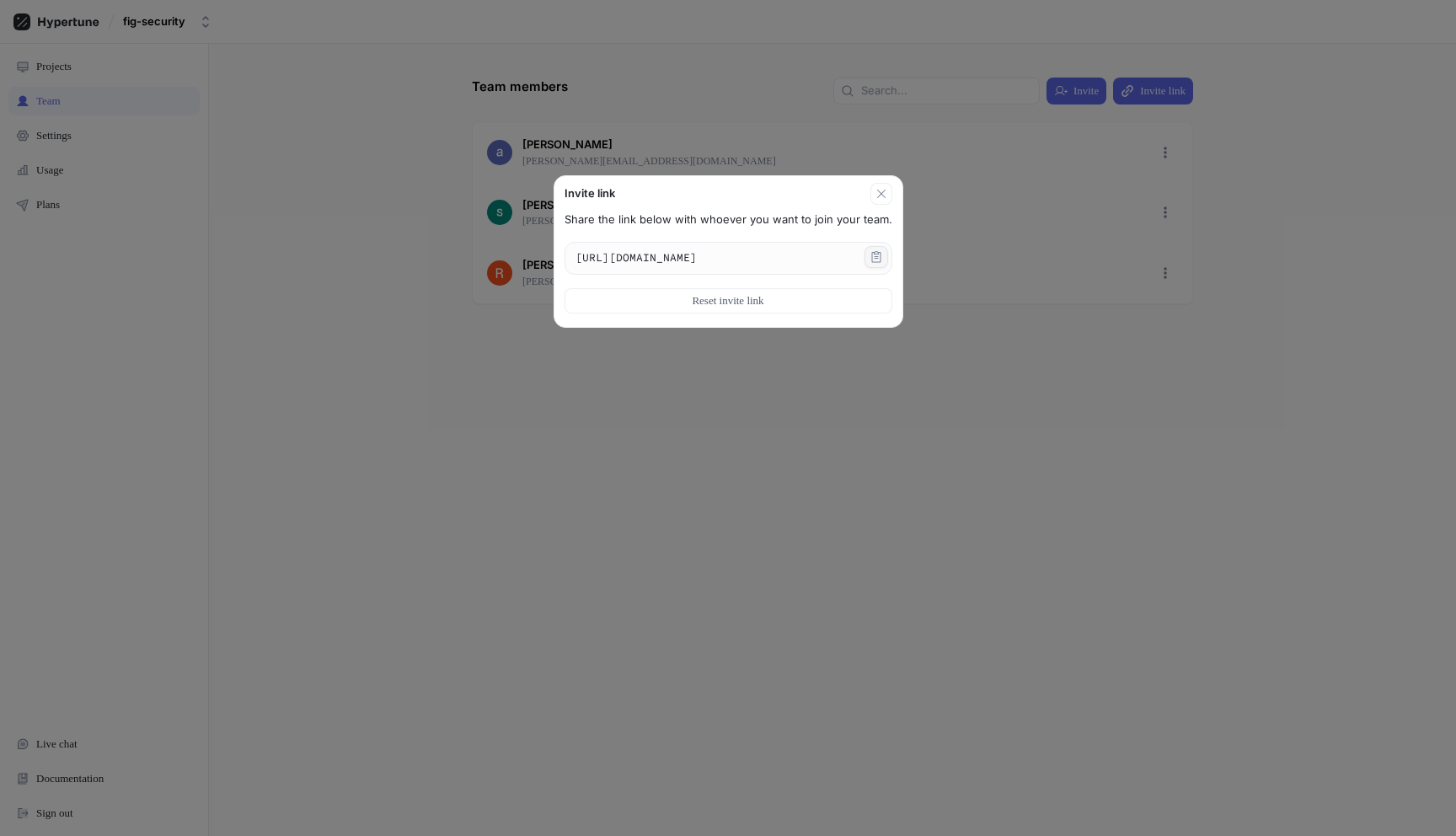
click at [883, 253] on icon "button" at bounding box center [877, 257] width 14 height 14
click at [888, 188] on icon "button" at bounding box center [882, 194] width 14 height 14
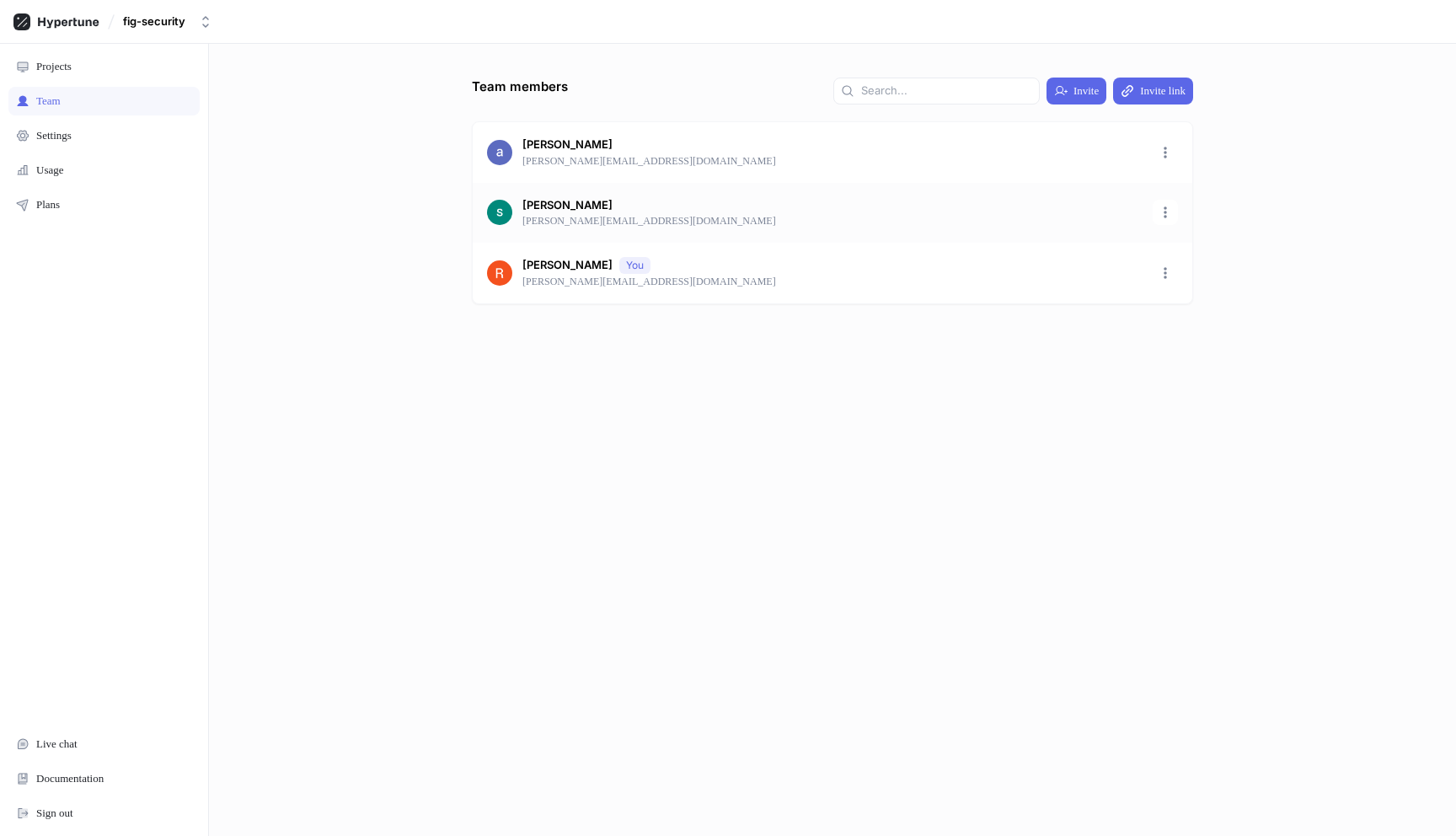
click at [761, 185] on div "[PERSON_NAME] [PERSON_NAME][EMAIL_ADDRESS][DOMAIN_NAME]" at bounding box center [832, 212] width 719 height 61
click at [701, 367] on div at bounding box center [832, 337] width 721 height 67
